Goal: Information Seeking & Learning: Learn about a topic

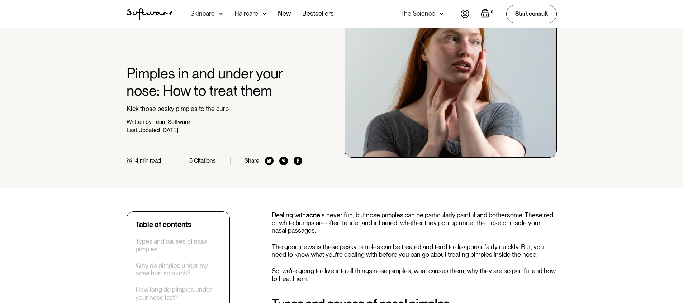
scroll to position [47, 0]
drag, startPoint x: 340, startPoint y: 226, endPoint x: 346, endPoint y: 226, distance: 6.1
click at [346, 226] on p "Dealing with acne is never fun, but nose pimples can be particularly painful an…" at bounding box center [414, 222] width 285 height 23
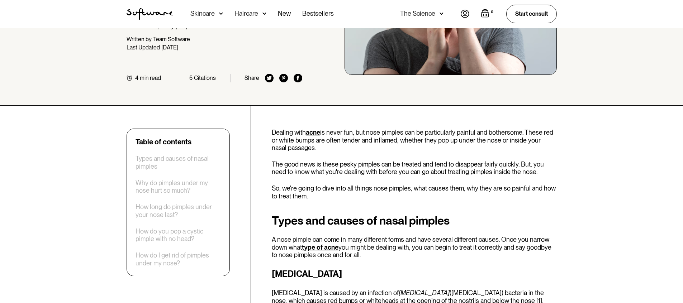
scroll to position [141, 0]
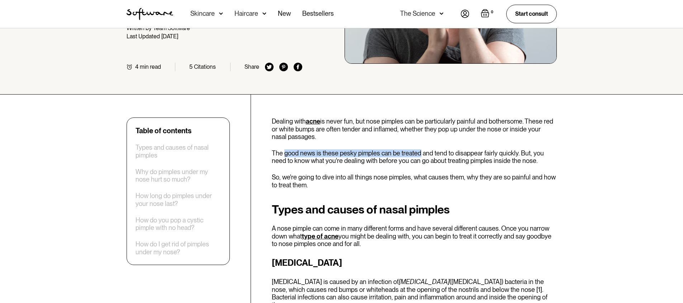
drag, startPoint x: 285, startPoint y: 151, endPoint x: 422, endPoint y: 152, distance: 137.0
click at [421, 152] on p "The good news is these pesky pimples can be treated and tend to disappear fairl…" at bounding box center [414, 157] width 285 height 15
click at [422, 152] on p "The good news is these pesky pimples can be treated and tend to disappear fairl…" at bounding box center [414, 157] width 285 height 15
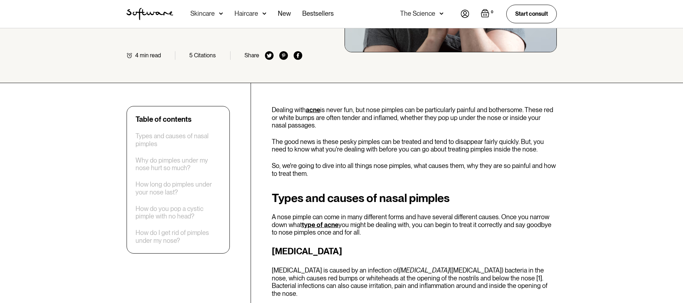
scroll to position [160, 0]
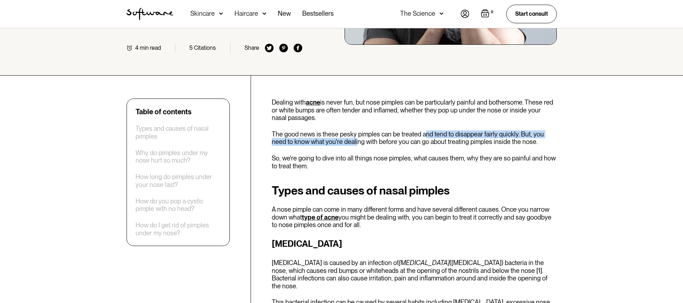
drag, startPoint x: 342, startPoint y: 140, endPoint x: 428, endPoint y: 134, distance: 86.6
click at [425, 134] on p "The good news is these pesky pimples can be treated and tend to disappear fairl…" at bounding box center [414, 138] width 285 height 15
click at [428, 134] on p "The good news is these pesky pimples can be treated and tend to disappear fairl…" at bounding box center [414, 138] width 285 height 15
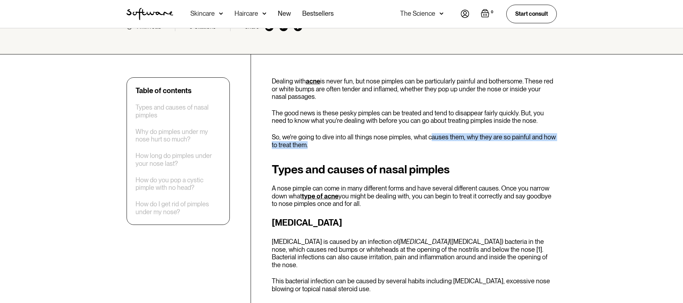
drag, startPoint x: 428, startPoint y: 137, endPoint x: 464, endPoint y: 142, distance: 35.9
click at [460, 142] on p "So, we're going to dive into all things nose pimples, what causes them, why the…" at bounding box center [414, 140] width 285 height 15
click at [464, 142] on p "So, we're going to dive into all things nose pimples, what causes them, why the…" at bounding box center [414, 140] width 285 height 15
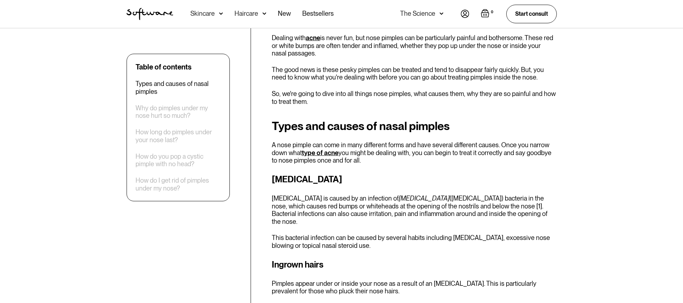
scroll to position [237, 0]
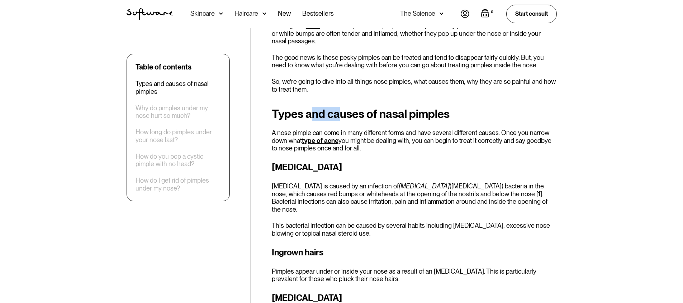
drag, startPoint x: 313, startPoint y: 115, endPoint x: 345, endPoint y: 117, distance: 32.0
click at [340, 117] on h2 "Types and causes of nasal pimples" at bounding box center [414, 114] width 285 height 13
click at [350, 119] on h2 "Types and causes of nasal pimples" at bounding box center [414, 114] width 285 height 13
drag, startPoint x: 339, startPoint y: 129, endPoint x: 345, endPoint y: 128, distance: 5.4
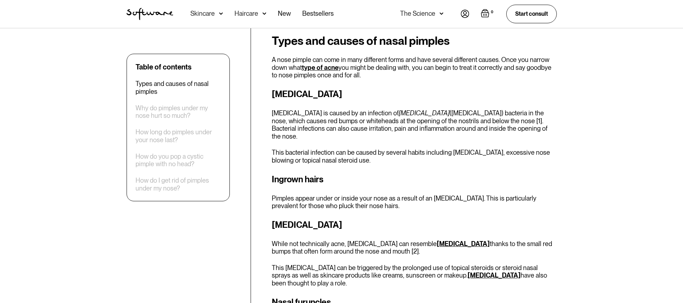
scroll to position [319, 0]
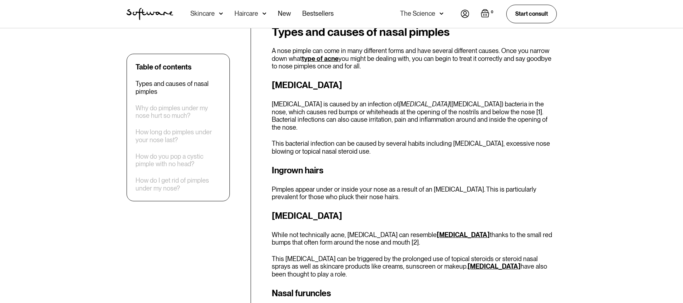
drag, startPoint x: 445, startPoint y: 108, endPoint x: 452, endPoint y: 105, distance: 7.9
click at [448, 106] on p "Nasal vestibulitis is caused by an infection of Staphylococcus (staph) bacteria…" at bounding box center [414, 115] width 285 height 31
click at [459, 104] on p "Nasal vestibulitis is caused by an infection of Staphylococcus (staph) bacteria…" at bounding box center [414, 115] width 285 height 31
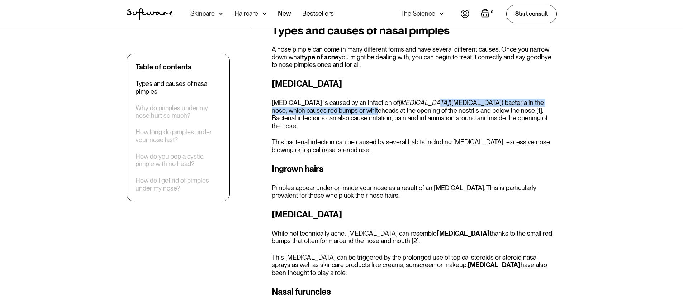
drag, startPoint x: 347, startPoint y: 110, endPoint x: 431, endPoint y: 101, distance: 85.1
click at [430, 101] on p "Nasal vestibulitis is caused by an infection of Staphylococcus (staph) bacteria…" at bounding box center [414, 114] width 285 height 31
click at [437, 102] on em "Staphylococcus" at bounding box center [424, 103] width 51 height 8
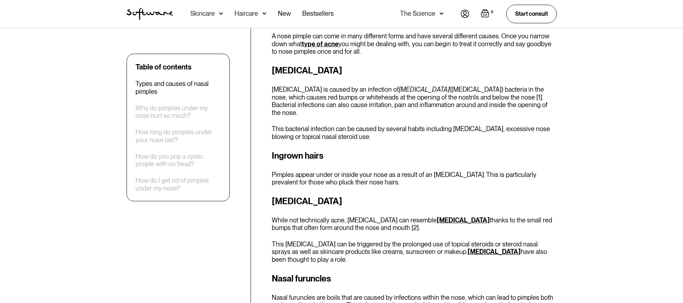
click at [458, 109] on div "Nasal vestibulitis Nasal vestibulitis is caused by an infection of Staphylococc…" at bounding box center [414, 102] width 285 height 77
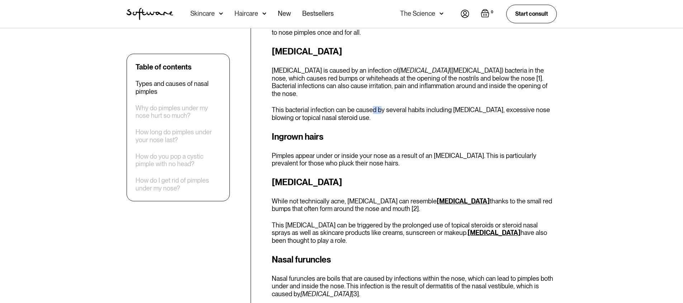
drag, startPoint x: 372, startPoint y: 104, endPoint x: 380, endPoint y: 103, distance: 7.9
click at [380, 106] on p "This bacterial infection can be caused by several habits including nose picking…" at bounding box center [414, 113] width 285 height 15
click at [347, 106] on p "This bacterial infection can be caused by several habits including nose picking…" at bounding box center [414, 113] width 285 height 15
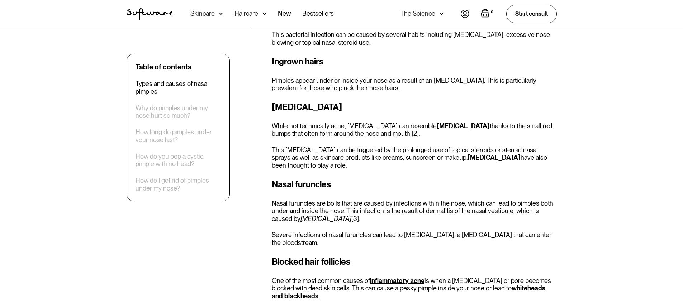
scroll to position [439, 0]
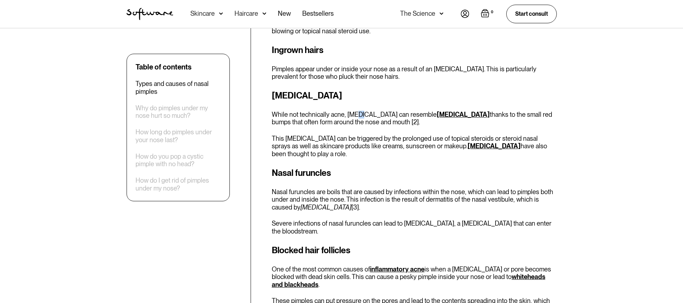
drag, startPoint x: 354, startPoint y: 105, endPoint x: 359, endPoint y: 106, distance: 5.1
click at [359, 111] on p "While not technically acne, perioral dermatitis can resemble acne vulgaris than…" at bounding box center [414, 118] width 285 height 15
drag, startPoint x: 379, startPoint y: 101, endPoint x: 407, endPoint y: 102, distance: 28.0
click at [404, 102] on div "Perioral dermatitis While not technically acne, perioral dermatitis can resembl…" at bounding box center [414, 123] width 285 height 69
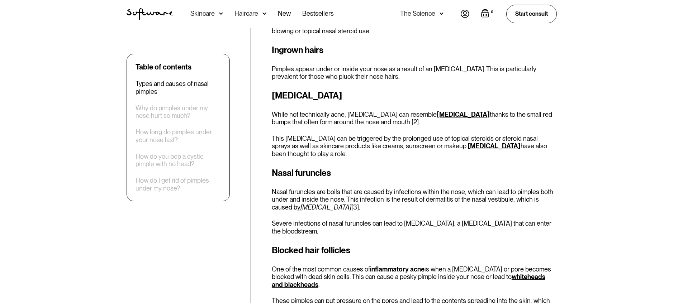
click at [407, 102] on div "Perioral dermatitis While not technically acne, perioral dermatitis can resembl…" at bounding box center [414, 123] width 285 height 69
drag, startPoint x: 408, startPoint y: 105, endPoint x: 426, endPoint y: 106, distance: 18.0
click at [426, 111] on p "While not technically acne, perioral dermatitis can resemble acne vulgaris than…" at bounding box center [414, 118] width 285 height 15
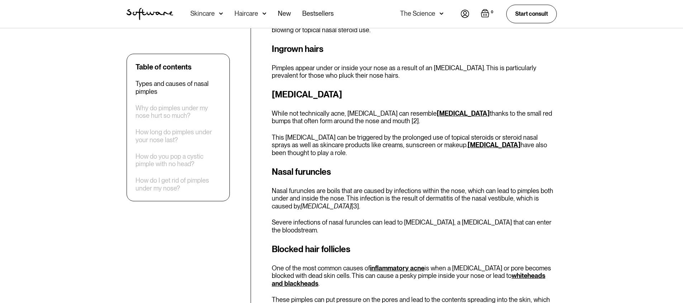
scroll to position [441, 0]
drag, startPoint x: 395, startPoint y: 128, endPoint x: 429, endPoint y: 132, distance: 34.4
click at [429, 133] on p "This skin condition can be triggered by the prolonged use of topical steroids o…" at bounding box center [414, 144] width 285 height 23
click at [438, 133] on p "This skin condition can be triggered by the prolonged use of topical steroids o…" at bounding box center [414, 144] width 285 height 23
click at [323, 136] on p "This skin condition can be triggered by the prolonged use of topical steroids o…" at bounding box center [414, 144] width 285 height 23
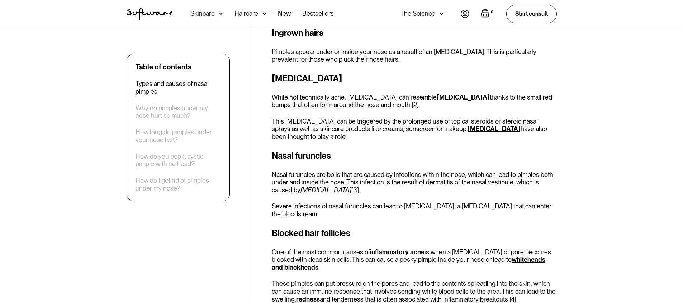
scroll to position [457, 0]
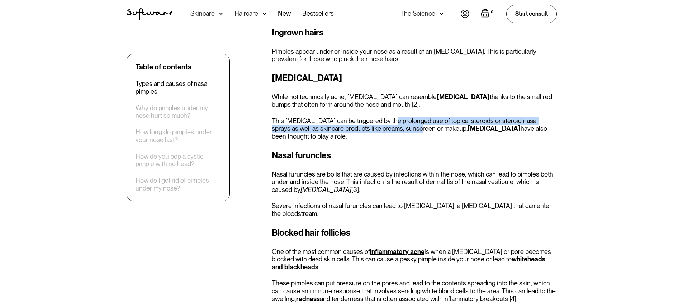
drag, startPoint x: 383, startPoint y: 117, endPoint x: 391, endPoint y: 117, distance: 7.9
click at [391, 117] on p "This skin condition can be triggered by the prolonged use of topical steroids o…" at bounding box center [414, 128] width 285 height 23
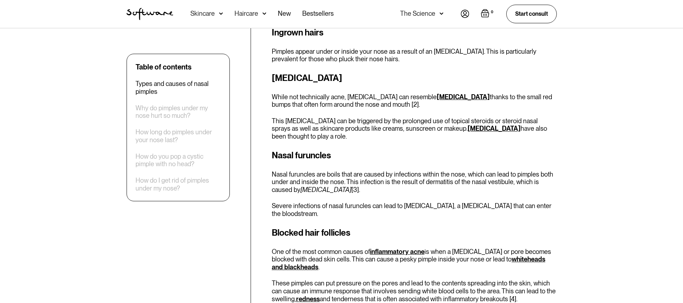
click at [422, 109] on div "Perioral dermatitis While not technically acne, perioral dermatitis can resembl…" at bounding box center [414, 106] width 285 height 69
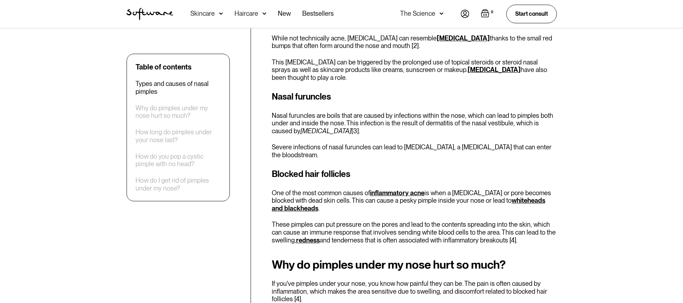
scroll to position [516, 0]
drag, startPoint x: 426, startPoint y: 105, endPoint x: 436, endPoint y: 106, distance: 10.4
click at [434, 111] on p "Nasal furuncles are boils that are caused by infections within the nose, which …" at bounding box center [414, 122] width 285 height 23
click at [440, 111] on p "Nasal furuncles are boils that are caused by infections within the nose, which …" at bounding box center [414, 122] width 285 height 23
drag, startPoint x: 467, startPoint y: 106, endPoint x: 480, endPoint y: 109, distance: 13.9
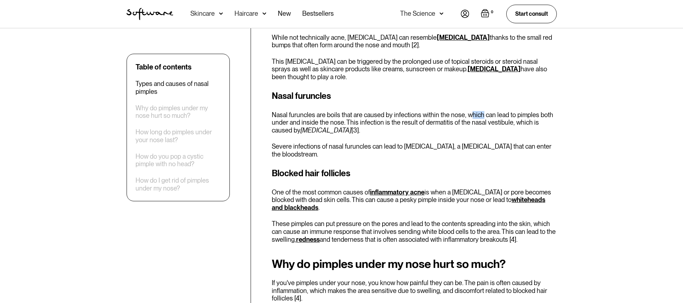
click at [480, 111] on p "Nasal furuncles are boils that are caused by infections within the nose, which …" at bounding box center [414, 122] width 285 height 23
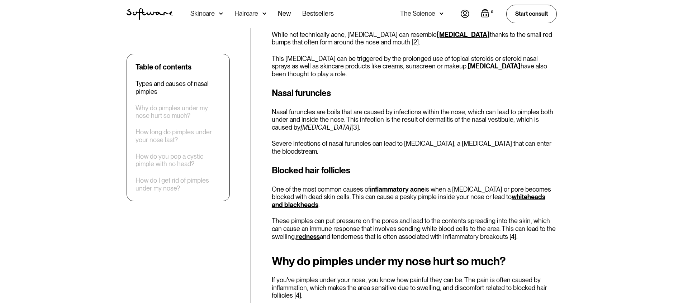
scroll to position [521, 0]
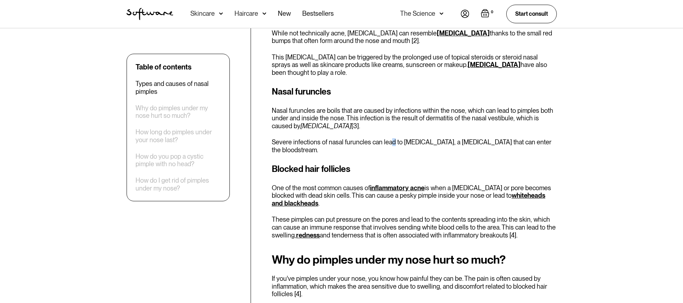
click at [392, 138] on p "Severe infections of nasal furuncles can lead to cellulitis, a skin infection t…" at bounding box center [414, 145] width 285 height 15
drag, startPoint x: 365, startPoint y: 112, endPoint x: 375, endPoint y: 112, distance: 10.0
click at [375, 112] on p "Nasal furuncles are boils that are caused by infections within the nose, which …" at bounding box center [414, 118] width 285 height 23
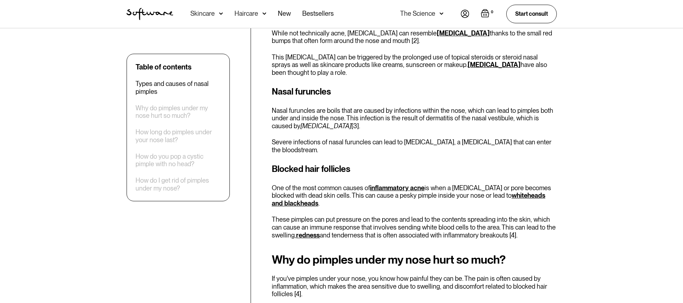
click at [423, 109] on p "Nasal furuncles are boils that are caused by infections within the nose, which …" at bounding box center [414, 118] width 285 height 23
drag, startPoint x: 423, startPoint y: 109, endPoint x: 440, endPoint y: 110, distance: 16.9
click at [440, 110] on p "Nasal furuncles are boils that are caused by infections within the nose, which …" at bounding box center [414, 118] width 285 height 23
copy p "dermatitis"
click at [469, 112] on p "Nasal furuncles are boils that are caused by infections within the nose, which …" at bounding box center [414, 118] width 285 height 23
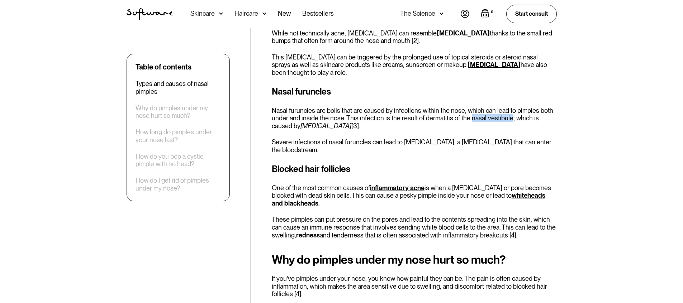
drag, startPoint x: 467, startPoint y: 112, endPoint x: 508, endPoint y: 109, distance: 41.3
click at [508, 109] on p "Nasal furuncles are boils that are caused by infections within the nose, which …" at bounding box center [414, 118] width 285 height 23
copy p "nasal vestibule"
click at [496, 90] on h3 "Nasal furuncles" at bounding box center [414, 91] width 285 height 13
click at [473, 189] on p "One of the most common causes of inflammatory acne is when a hair follicle or p…" at bounding box center [414, 195] width 285 height 23
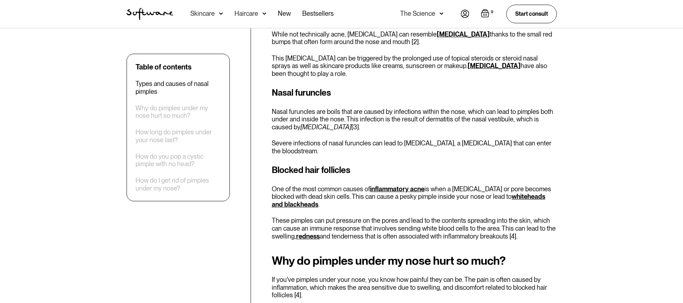
scroll to position [519, 0]
click at [439, 112] on p "Nasal furuncles are boils that are caused by infections within the nose, which …" at bounding box center [414, 119] width 285 height 23
click at [466, 113] on p "Nasal furuncles are boils that are caused by infections within the nose, which …" at bounding box center [414, 119] width 285 height 23
drag, startPoint x: 466, startPoint y: 113, endPoint x: 504, endPoint y: 113, distance: 37.7
click at [504, 113] on p "Nasal furuncles are boils that are caused by infections within the nose, which …" at bounding box center [414, 119] width 285 height 23
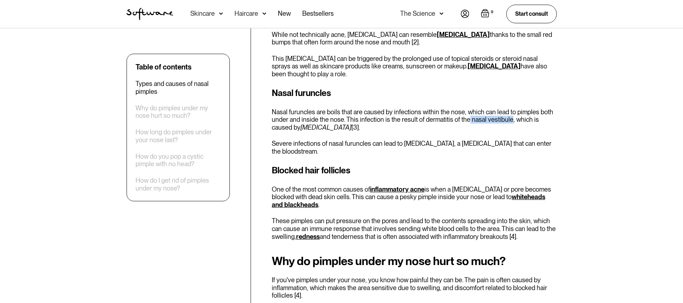
copy p "nasal vestibule"
click at [443, 108] on p "Nasal furuncles are boils that are caused by infections within the nose, which …" at bounding box center [414, 119] width 285 height 23
click at [300, 124] on em "staphylococcus aureus" at bounding box center [325, 128] width 51 height 8
drag, startPoint x: 279, startPoint y: 122, endPoint x: 342, endPoint y: 122, distance: 63.1
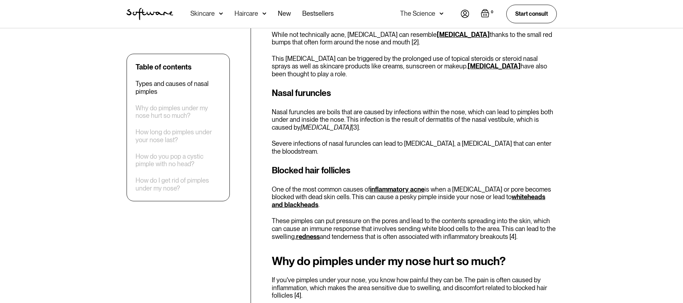
click at [342, 124] on em "staphylococcus aureus" at bounding box center [325, 128] width 51 height 8
copy em "staphylococcus aureus"
click at [461, 97] on div "Nasal furuncles Nasal furuncles are boils that are caused by infections within …" at bounding box center [414, 121] width 285 height 69
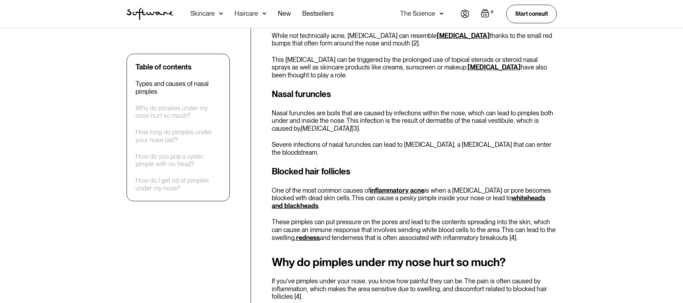
scroll to position [518, 0]
drag, startPoint x: 266, startPoint y: 106, endPoint x: 285, endPoint y: 110, distance: 19.4
click at [286, 115] on p "Nasal furuncles are boils that are caused by infections within the nose, which …" at bounding box center [414, 121] width 285 height 23
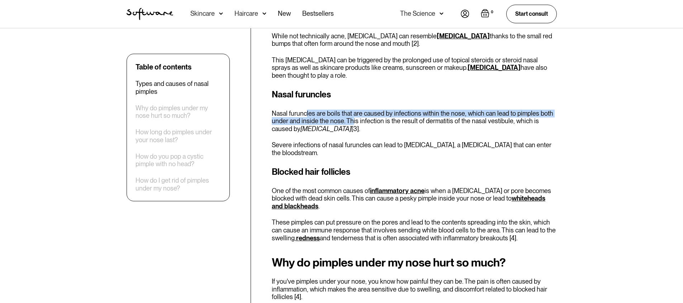
drag, startPoint x: 345, startPoint y: 110, endPoint x: 307, endPoint y: 108, distance: 38.5
click at [306, 110] on p "Nasal furuncles are boils that are caused by infections within the nose, which …" at bounding box center [414, 121] width 285 height 23
click at [307, 110] on p "Nasal furuncles are boils that are caused by infections within the nose, which …" at bounding box center [414, 121] width 285 height 23
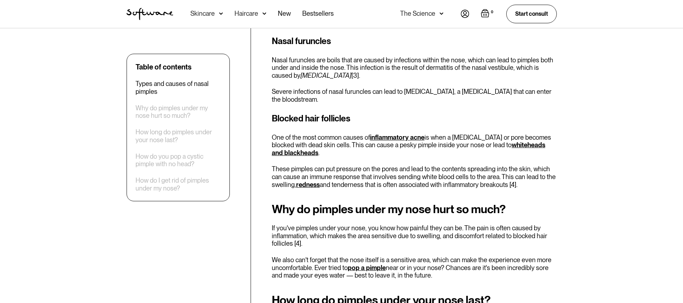
scroll to position [580, 0]
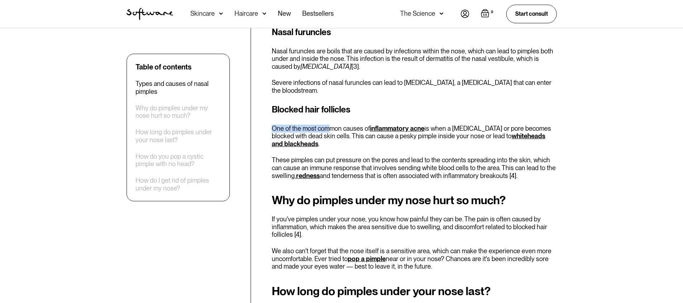
drag, startPoint x: 316, startPoint y: 109, endPoint x: 340, endPoint y: 110, distance: 23.7
click at [337, 125] on p "One of the most common causes of inflammatory acne is when a hair follicle or p…" at bounding box center [414, 136] width 285 height 23
click at [340, 125] on p "One of the most common causes of inflammatory acne is when a hair follicle or p…" at bounding box center [414, 136] width 285 height 23
drag, startPoint x: 447, startPoint y: 111, endPoint x: 458, endPoint y: 112, distance: 11.5
click at [458, 125] on p "One of the most common causes of inflammatory acne is when a hair follicle or p…" at bounding box center [414, 136] width 285 height 23
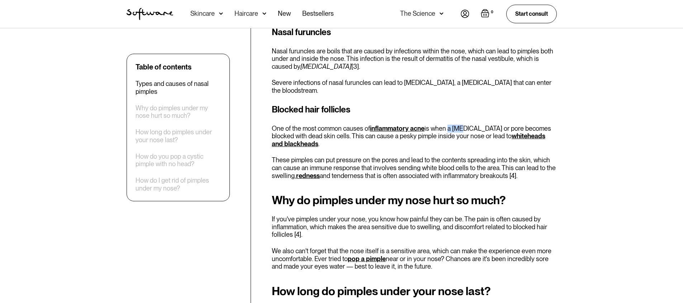
click at [459, 125] on p "One of the most common causes of inflammatory acne is when a hair follicle or p…" at bounding box center [414, 136] width 285 height 23
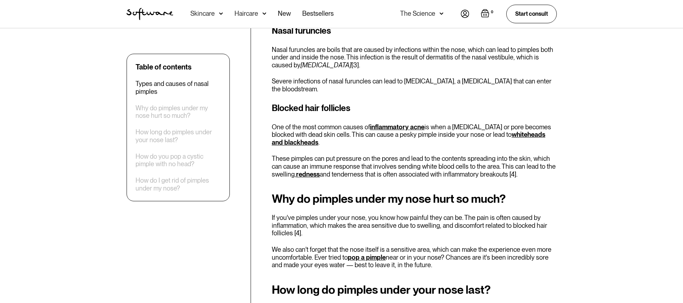
scroll to position [583, 0]
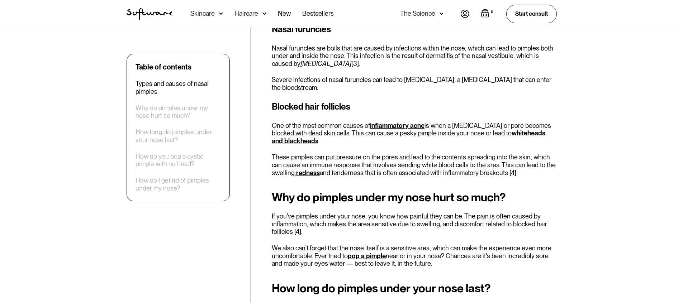
click at [423, 122] on p "One of the most common causes of inflammatory acne is when a hair follicle or p…" at bounding box center [414, 133] width 285 height 23
drag, startPoint x: 342, startPoint y: 117, endPoint x: 364, endPoint y: 117, distance: 22.2
click at [363, 122] on p "One of the most common causes of inflammatory acne is when a hair follicle or p…" at bounding box center [414, 133] width 285 height 23
click at [364, 122] on p "One of the most common causes of inflammatory acne is when a hair follicle or p…" at bounding box center [414, 133] width 285 height 23
drag, startPoint x: 434, startPoint y: 107, endPoint x: 457, endPoint y: 107, distance: 23.3
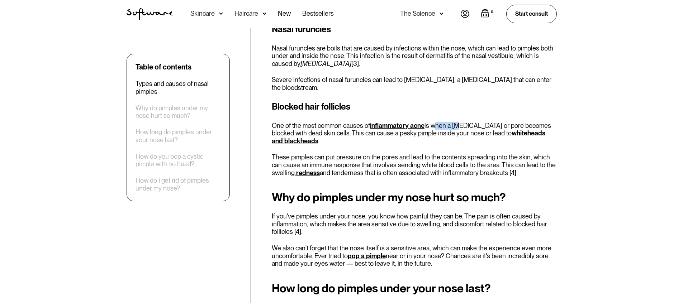
click at [457, 122] on p "One of the most common causes of inflammatory acne is when a hair follicle or p…" at bounding box center [414, 133] width 285 height 23
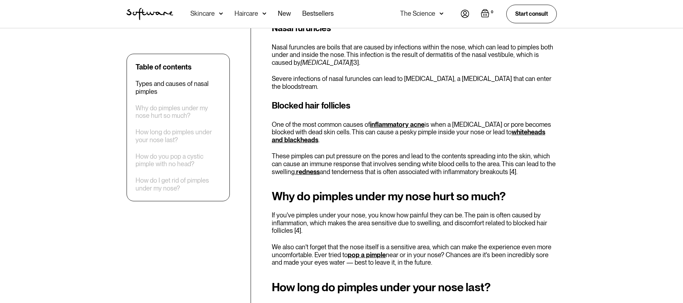
scroll to position [584, 0]
click at [405, 120] on p "One of the most common causes of inflammatory acne is when a hair follicle or p…" at bounding box center [414, 131] width 285 height 23
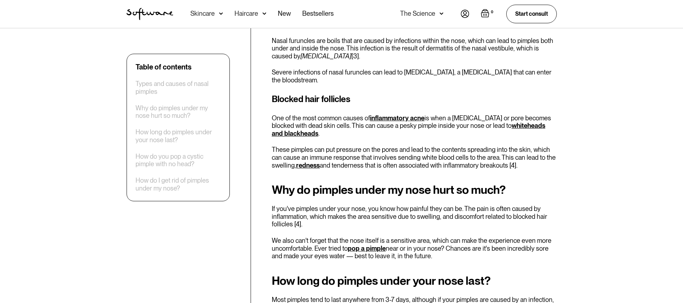
scroll to position [659, 0]
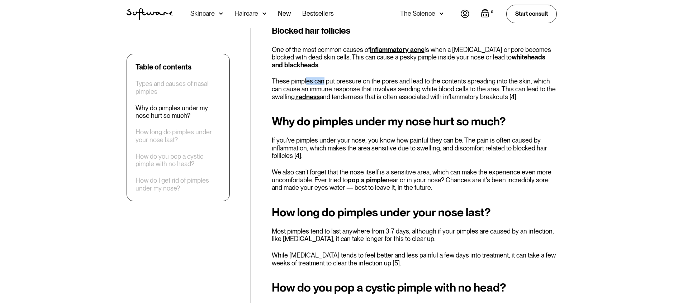
drag, startPoint x: 307, startPoint y: 64, endPoint x: 328, endPoint y: 64, distance: 20.8
click at [324, 77] on p "These pimples can put pressure on the pores and lead to the contents spreading …" at bounding box center [414, 88] width 285 height 23
drag, startPoint x: 328, startPoint y: 64, endPoint x: 333, endPoint y: 66, distance: 5.9
click at [331, 77] on p "These pimples can put pressure on the pores and lead to the contents spreading …" at bounding box center [414, 88] width 285 height 23
drag, startPoint x: 333, startPoint y: 66, endPoint x: 354, endPoint y: 67, distance: 20.5
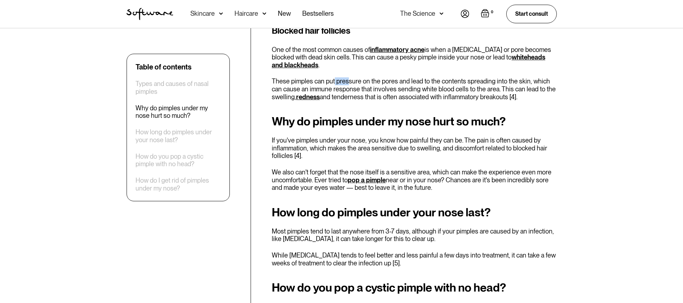
click at [350, 77] on p "These pimples can put pressure on the pores and lead to the contents spreading …" at bounding box center [414, 88] width 285 height 23
click at [354, 77] on p "These pimples can put pressure on the pores and lead to the contents spreading …" at bounding box center [414, 88] width 285 height 23
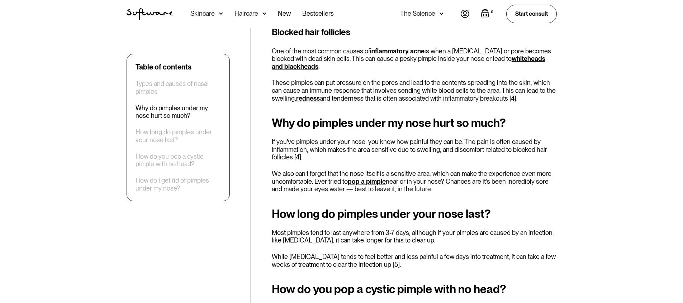
click at [528, 79] on p "These pimples can put pressure on the pores and lead to the contents spreading …" at bounding box center [414, 90] width 285 height 23
drag, startPoint x: 375, startPoint y: 68, endPoint x: 411, endPoint y: 69, distance: 35.1
click at [406, 79] on p "These pimples can put pressure on the pores and lead to the contents spreading …" at bounding box center [414, 90] width 285 height 23
click at [412, 79] on p "These pimples can put pressure on the pores and lead to the contents spreading …" at bounding box center [414, 90] width 285 height 23
drag, startPoint x: 418, startPoint y: 69, endPoint x: 424, endPoint y: 69, distance: 6.1
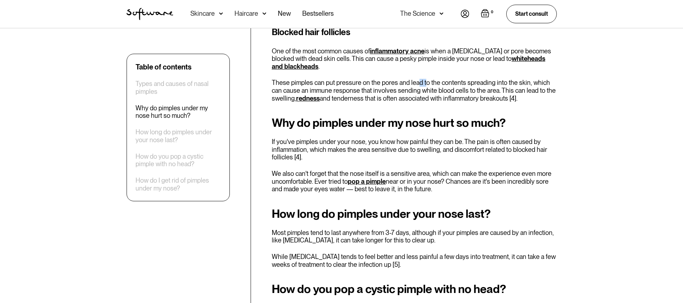
click at [424, 79] on p "These pimples can put pressure on the pores and lead to the contents spreading …" at bounding box center [414, 90] width 285 height 23
click at [425, 79] on p "These pimples can put pressure on the pores and lead to the contents spreading …" at bounding box center [414, 90] width 285 height 23
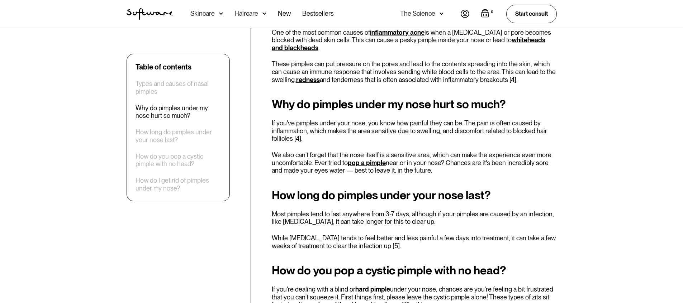
scroll to position [677, 0]
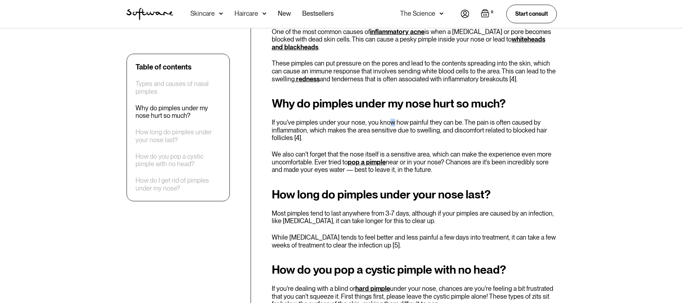
click at [389, 119] on p "If you've pimples under your nose, you know how painful they can be. The pain i…" at bounding box center [414, 130] width 285 height 23
drag, startPoint x: 344, startPoint y: 113, endPoint x: 380, endPoint y: 113, distance: 35.5
click at [366, 119] on p "If you've pimples under your nose, you know how painful they can be. The pain i…" at bounding box center [414, 130] width 285 height 23
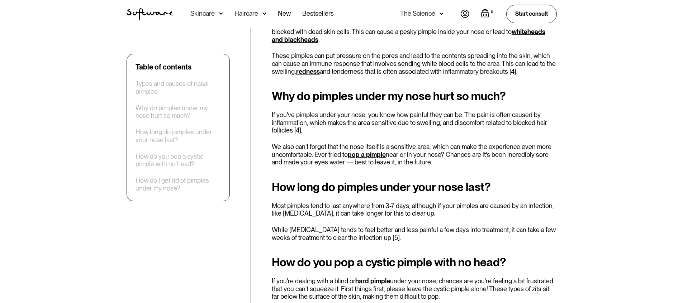
click at [384, 112] on p "If you've pimples under your nose, you know how painful they can be. The pain i…" at bounding box center [414, 122] width 285 height 23
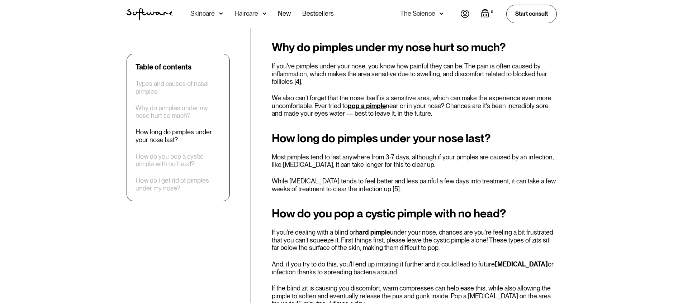
scroll to position [734, 0]
click at [407, 94] on p "We also can't forget that the nose itself is a sensitive area, which can make t…" at bounding box center [414, 105] width 285 height 23
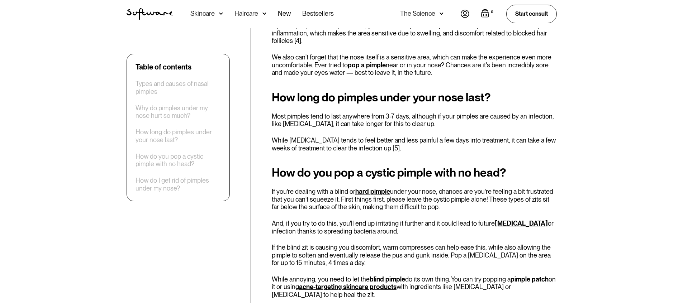
scroll to position [781, 0]
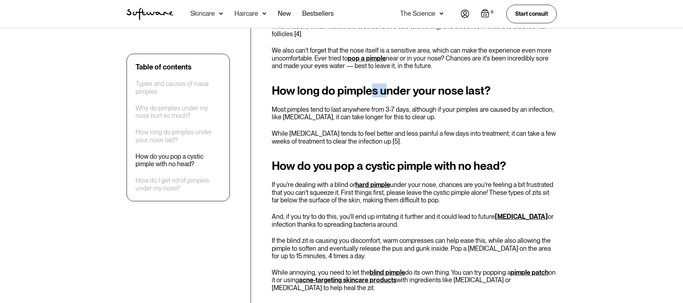
drag, startPoint x: 375, startPoint y: 74, endPoint x: 389, endPoint y: 76, distance: 14.1
click at [386, 84] on h2 "How long do pimples under your nose last?" at bounding box center [414, 90] width 285 height 13
click at [390, 84] on h2 "How long do pimples under your nose last?" at bounding box center [414, 90] width 285 height 13
drag, startPoint x: 399, startPoint y: 92, endPoint x: 386, endPoint y: 94, distance: 13.1
click at [386, 106] on p "Most pimples tend to last anywhere from 3-7 days, although if your pimples are …" at bounding box center [414, 113] width 285 height 15
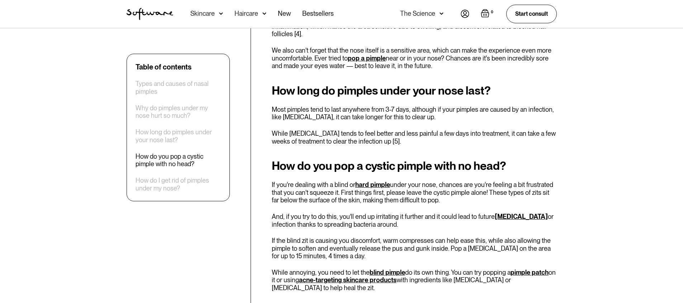
click at [386, 106] on p "Most pimples tend to last anywhere from 3-7 days, although if your pimples are …" at bounding box center [414, 113] width 285 height 15
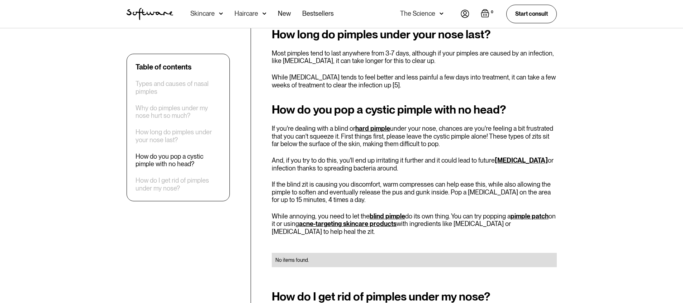
scroll to position [839, 0]
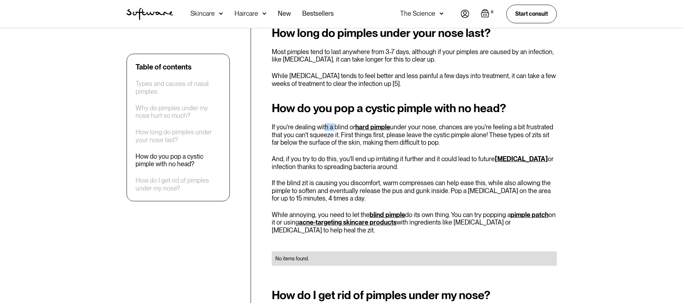
drag, startPoint x: 323, startPoint y: 109, endPoint x: 335, endPoint y: 109, distance: 11.5
click at [335, 123] on p "If you're dealing with a blind or hard pimple under your nose, chances are you'…" at bounding box center [414, 134] width 285 height 23
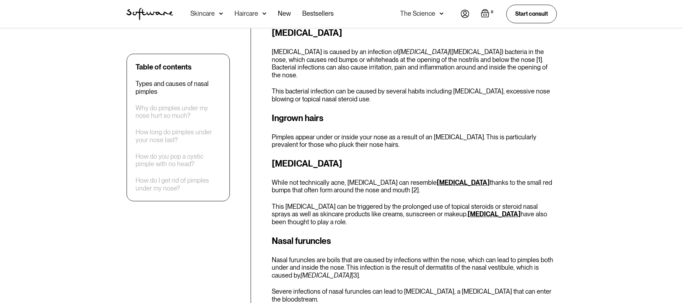
scroll to position [497, 0]
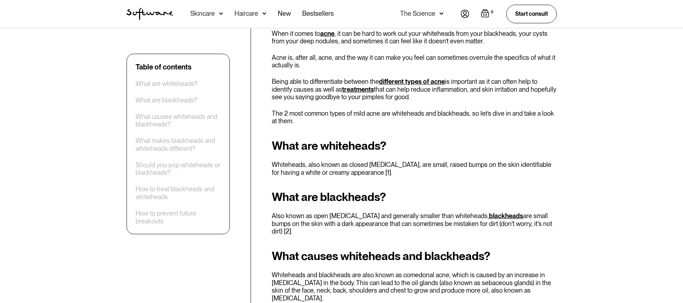
scroll to position [257, 0]
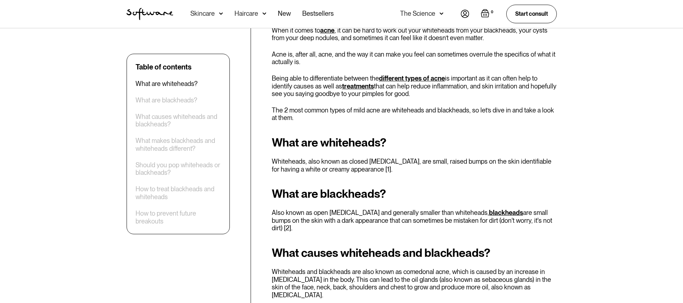
click at [377, 158] on p "Whiteheads, also known as closed [MEDICAL_DATA], are small, raised bumps on the…" at bounding box center [414, 165] width 285 height 15
